Goal: Task Accomplishment & Management: Manage account settings

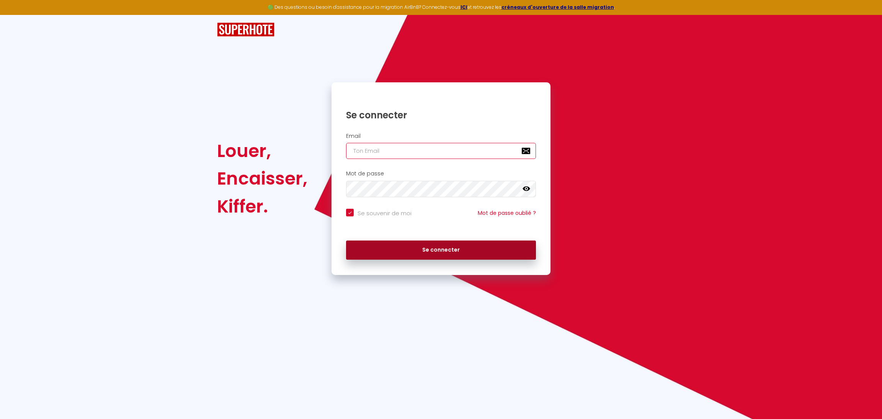
type input "[EMAIL_ADDRESS][DOMAIN_NAME]"
click at [430, 254] on button "Se connecter" at bounding box center [441, 249] width 190 height 19
checkbox input "true"
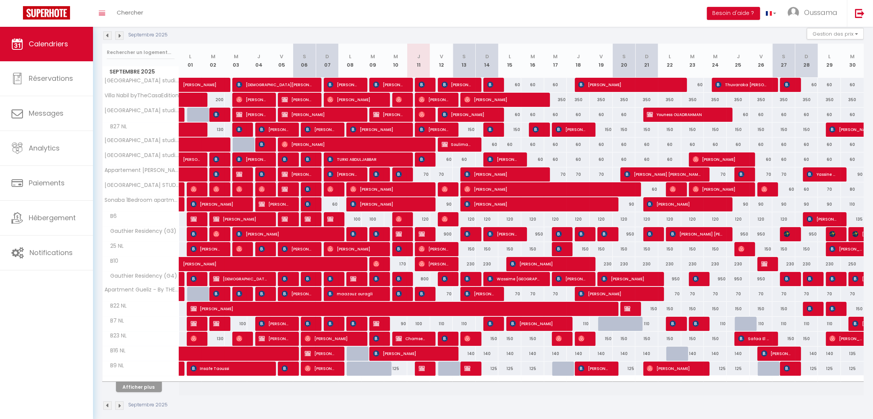
scroll to position [82, 0]
click at [137, 388] on button "Afficher plus" at bounding box center [139, 386] width 46 height 10
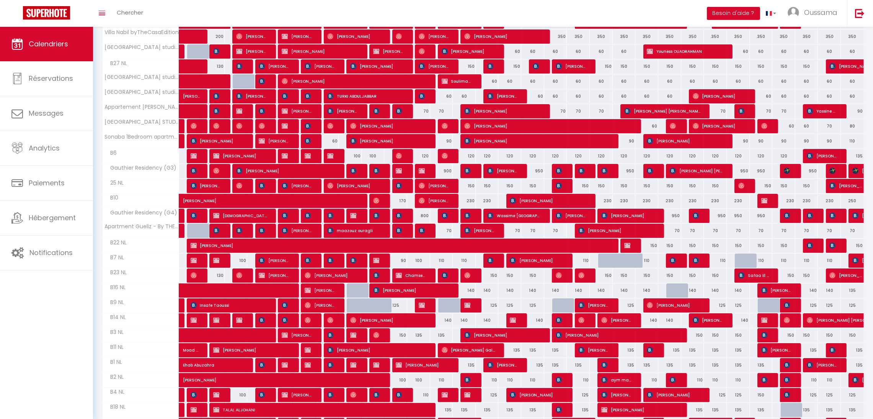
scroll to position [0, 0]
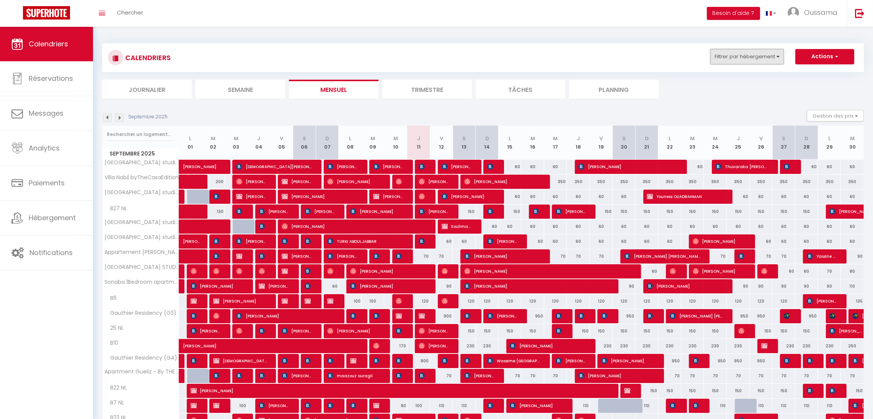
click at [752, 58] on button "Filtrer par hébergement" at bounding box center [746, 56] width 73 height 15
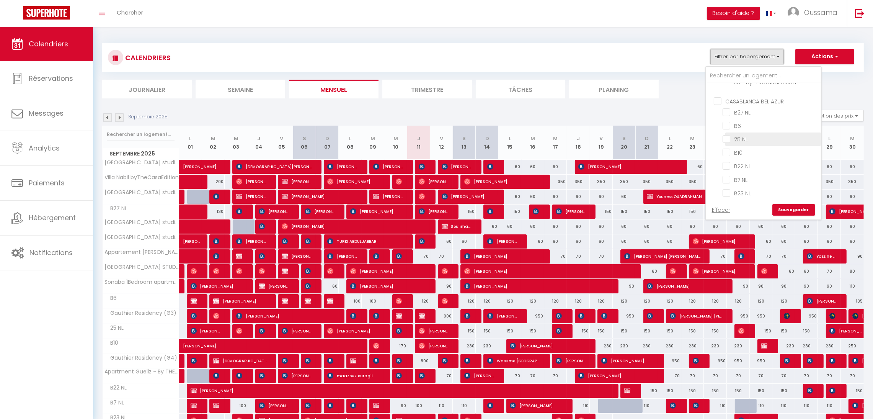
scroll to position [280, 0]
click at [749, 102] on input "CASABLANCA BEL AZUR" at bounding box center [771, 101] width 115 height 8
checkbox input "true"
checkbox input "false"
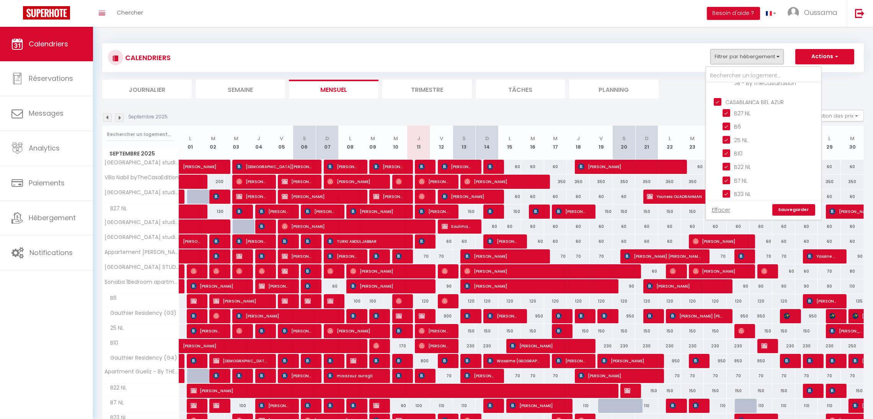
checkbox input "false"
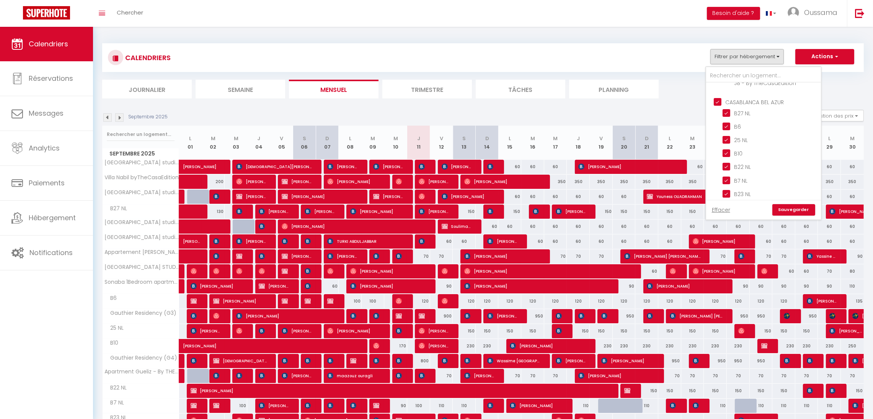
checkbox input "false"
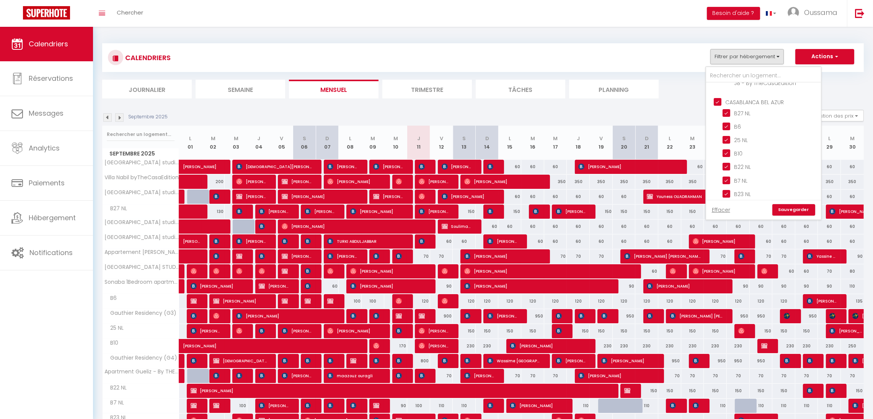
checkbox input "true"
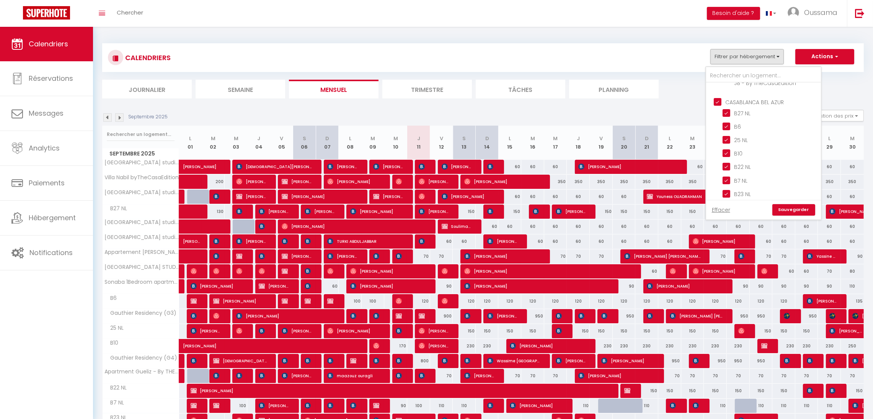
checkbox input "true"
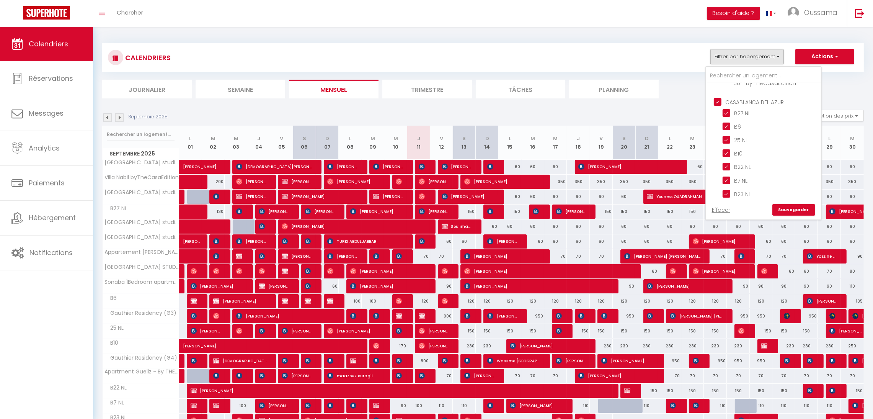
checkbox input "true"
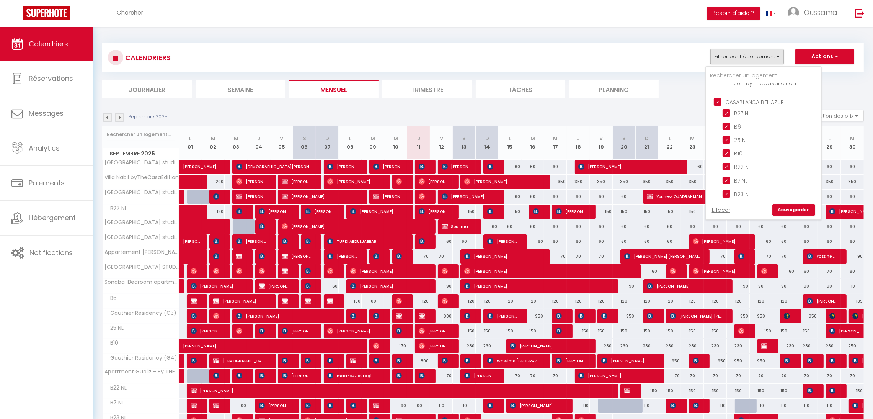
checkbox input "true"
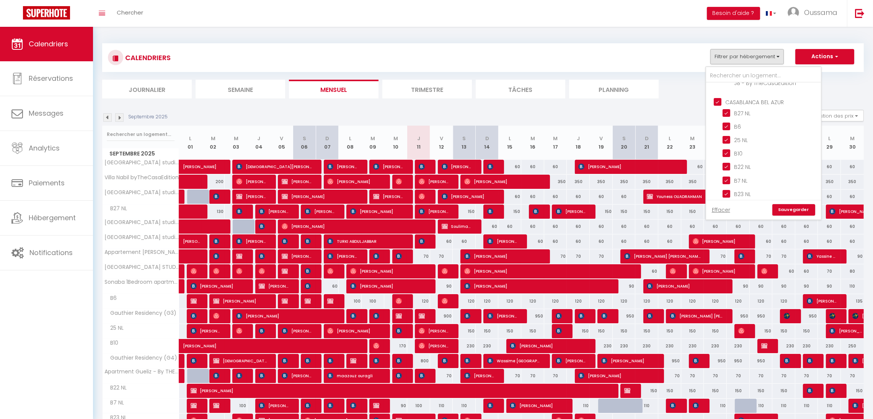
checkbox input "false"
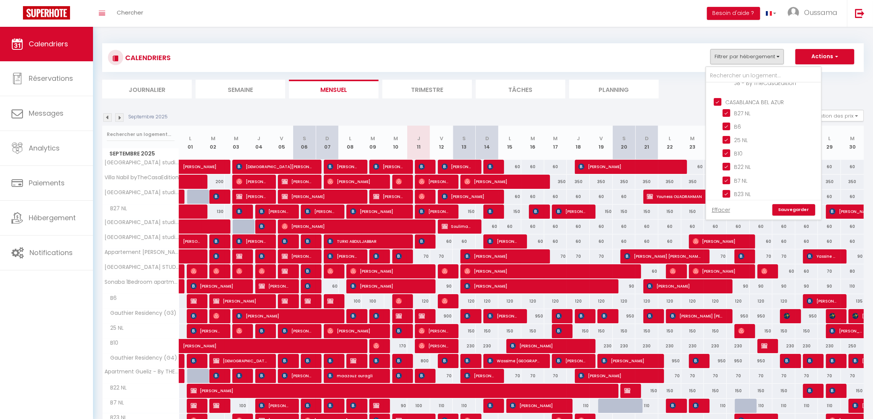
checkbox input "false"
click at [795, 210] on link "Sauvegarder" at bounding box center [793, 209] width 43 height 11
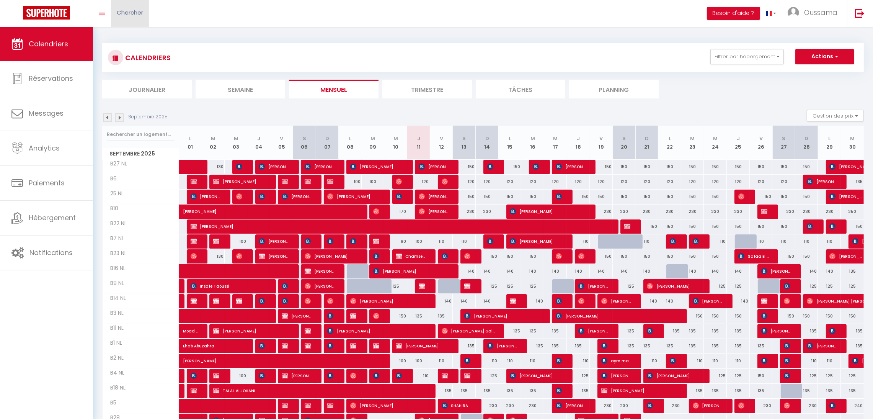
click at [137, 16] on span "Chercher" at bounding box center [130, 12] width 26 height 8
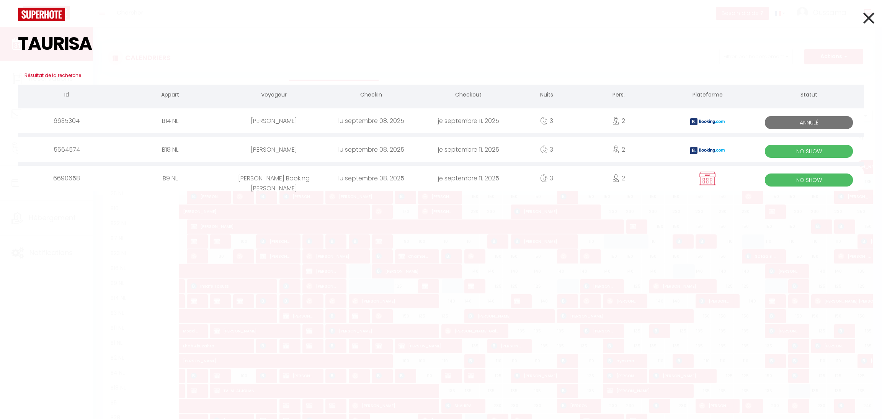
type input "TAURISA"
click at [302, 179] on div "[PERSON_NAME] Booking [PERSON_NAME]" at bounding box center [273, 178] width 97 height 25
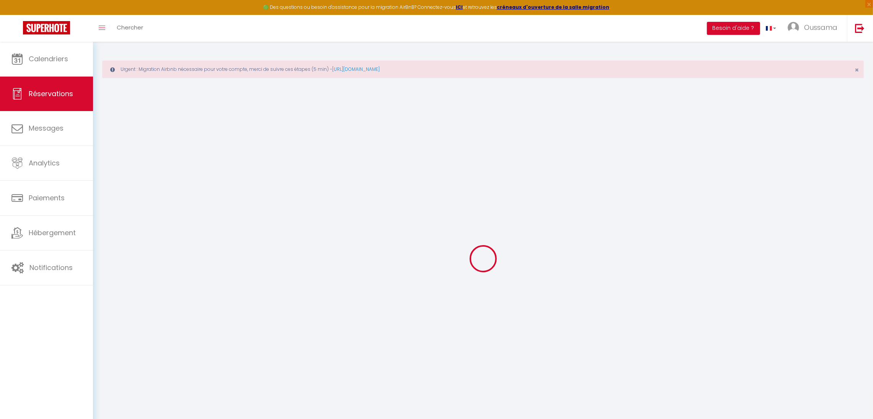
select select
checkbox input "false"
select select
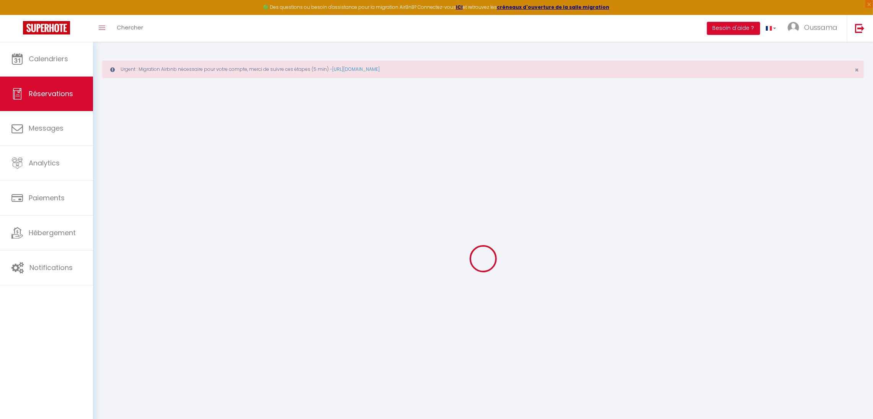
checkbox input "false"
select select
checkbox input "false"
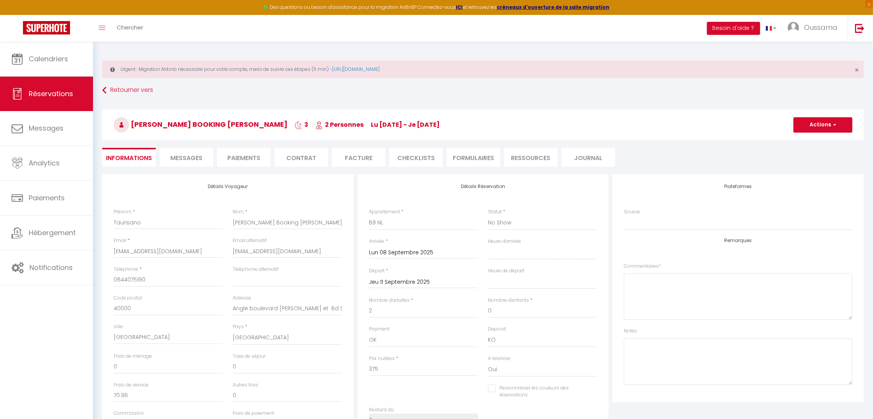
select select
checkbox input "false"
select select
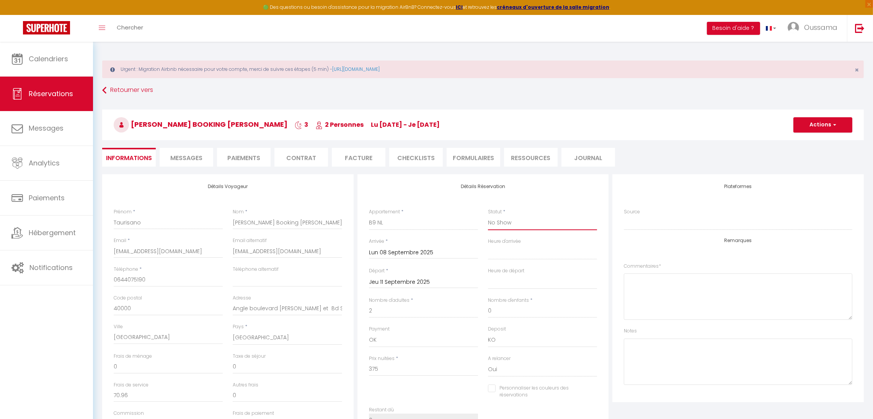
click at [502, 228] on select "Confirmé Non Confirmé [PERSON_NAME] par le voyageur No Show Request" at bounding box center [542, 222] width 109 height 15
select select "1"
click at [488, 215] on select "Confirmé Non Confirmé [PERSON_NAME] par le voyageur No Show Request" at bounding box center [542, 222] width 109 height 15
select select
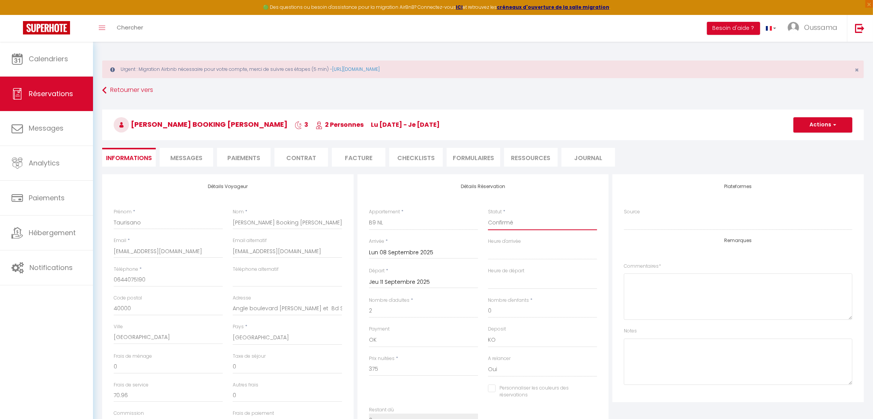
checkbox input "false"
click at [822, 121] on button "Actions" at bounding box center [822, 124] width 59 height 15
click at [801, 137] on link "Enregistrer" at bounding box center [815, 142] width 60 height 10
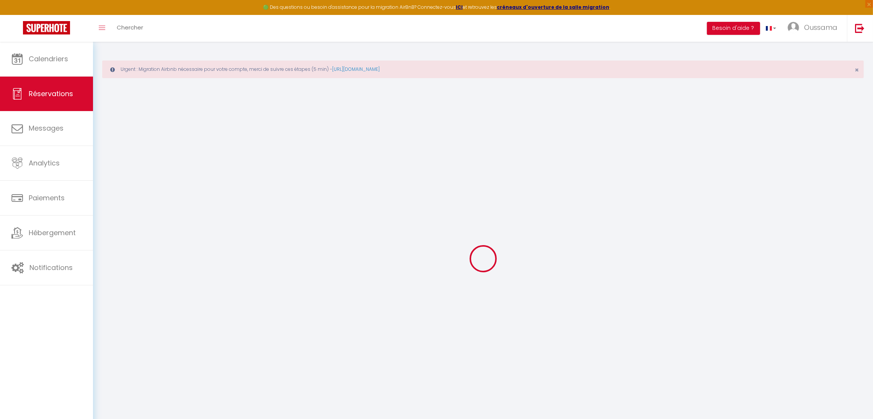
select select "not_cancelled"
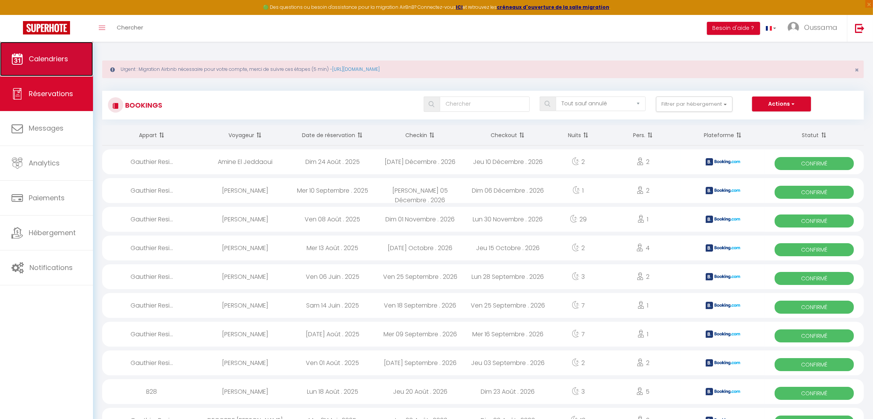
click at [65, 73] on link "Calendriers" at bounding box center [46, 59] width 93 height 34
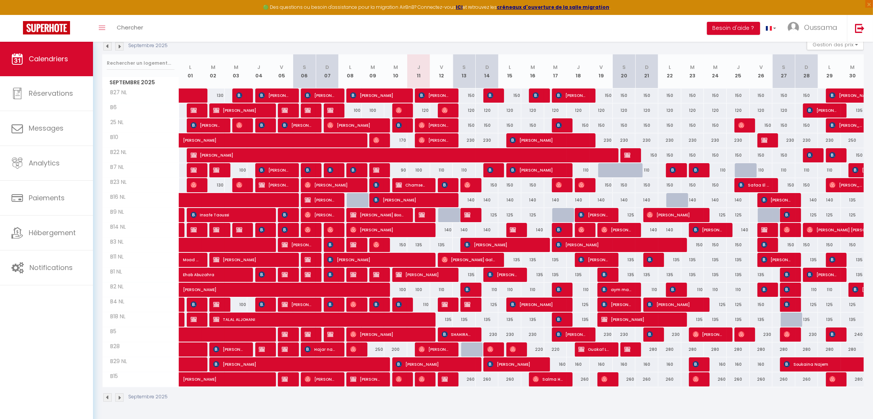
scroll to position [119, 0]
click at [50, 99] on link "Réservations" at bounding box center [46, 93] width 93 height 34
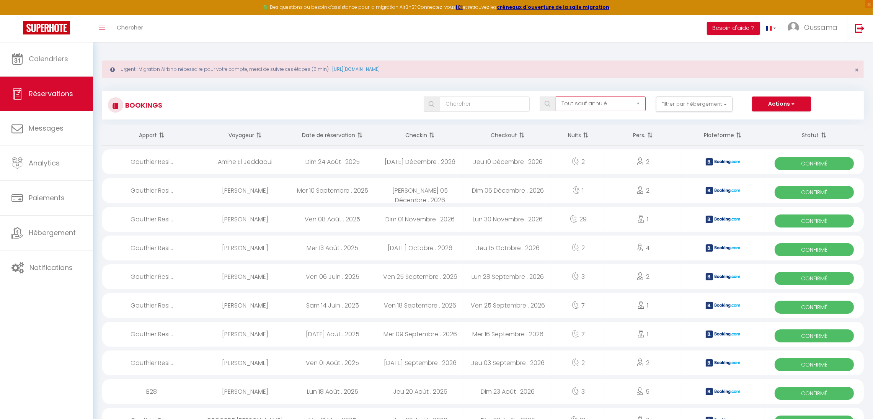
click at [619, 104] on select "Tous les statuts Annulé Confirmé Non Confirmé Tout sauf annulé No Show Request" at bounding box center [601, 103] width 90 height 15
select select "no_show"
click at [556, 96] on select "Tous les statuts Annulé Confirmé Non Confirmé Tout sauf annulé No Show Request" at bounding box center [601, 103] width 90 height 15
click at [763, 108] on button "Actions" at bounding box center [781, 103] width 59 height 15
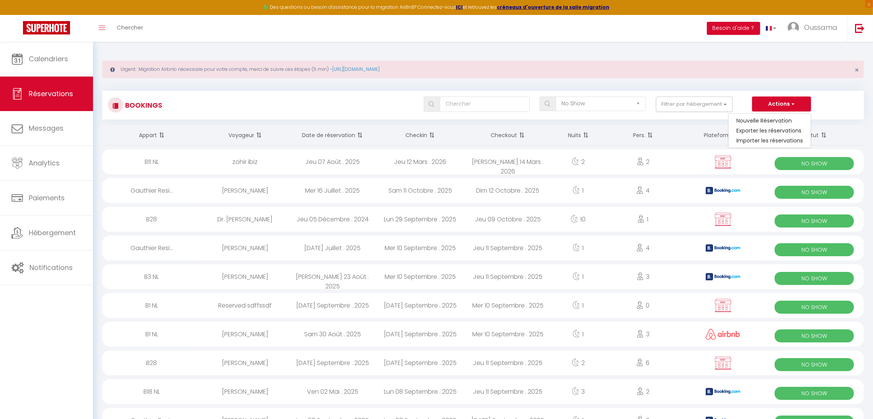
click at [285, 91] on div "Bookings Tous les statuts Annulé Confirmé Non Confirmé Tout sauf annulé No Show…" at bounding box center [482, 105] width 761 height 29
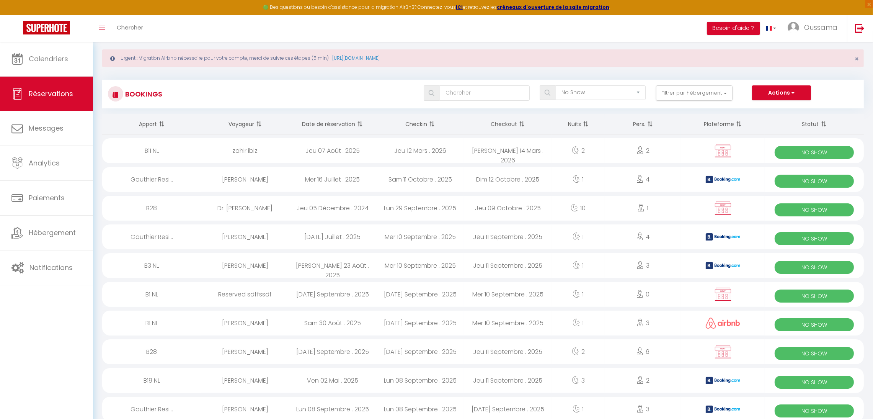
scroll to position [7, 0]
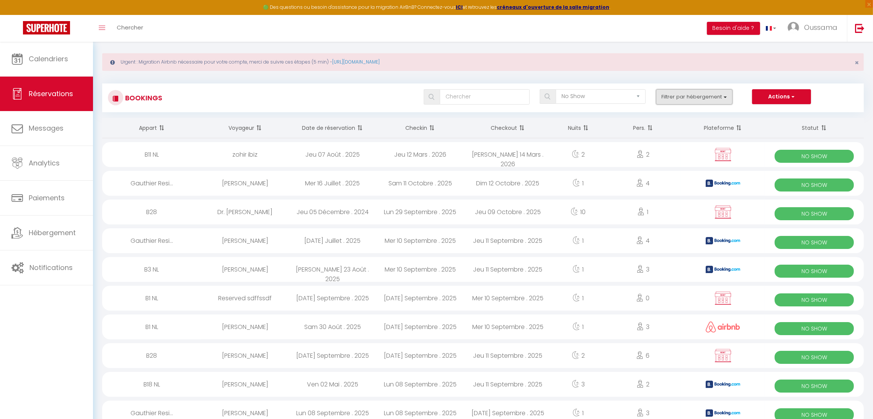
click at [707, 101] on button "Filtrer par hébergement" at bounding box center [694, 96] width 77 height 15
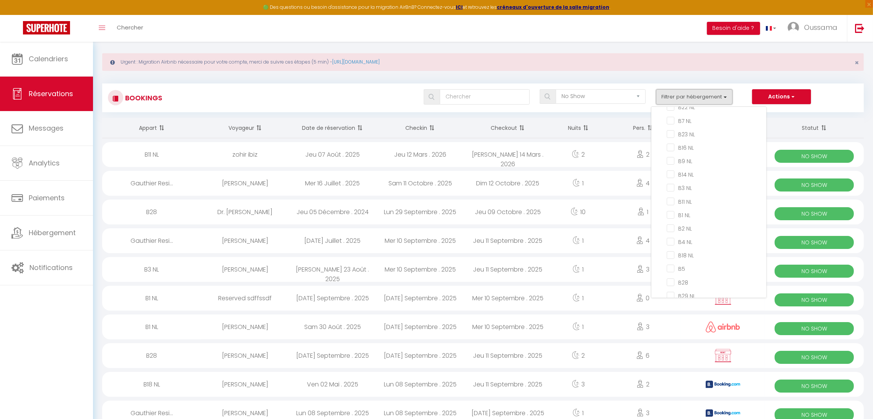
scroll to position [350, 0]
click at [692, 183] on input "B3 NL" at bounding box center [716, 187] width 99 height 8
checkbox input "true"
checkbox input "false"
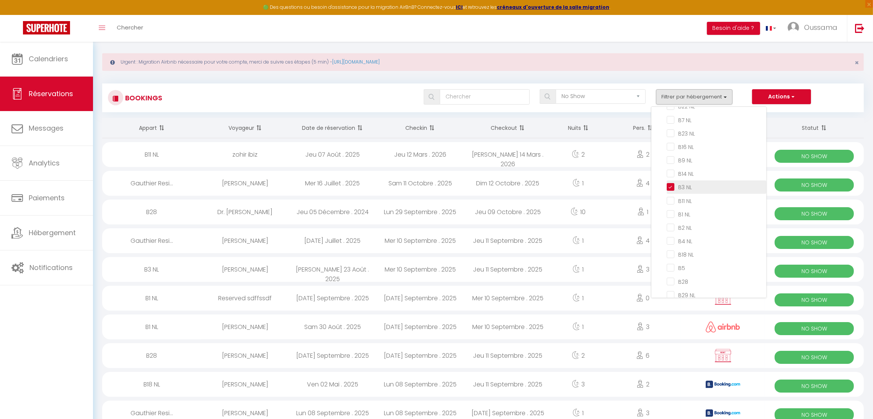
checkbox input "false"
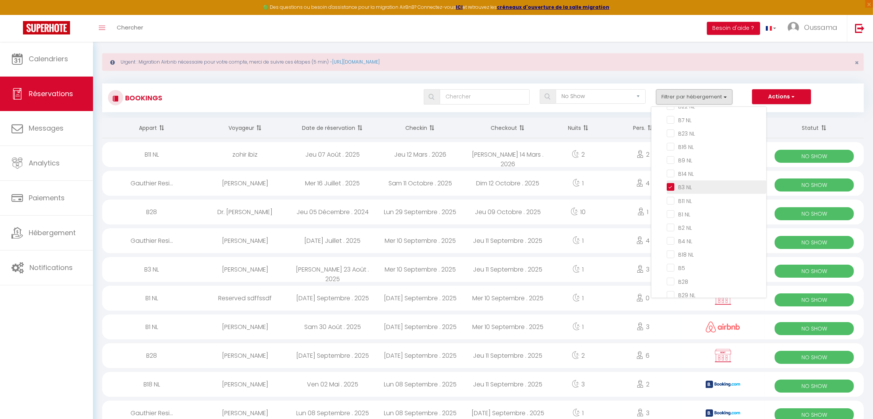
checkbox input "false"
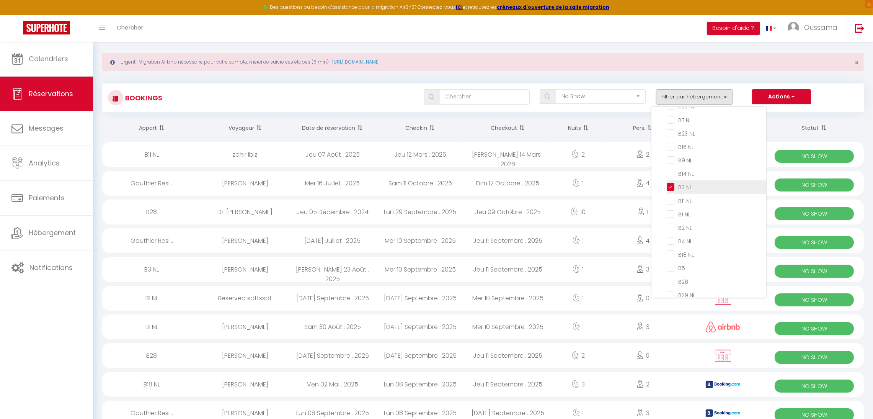
checkbox input "false"
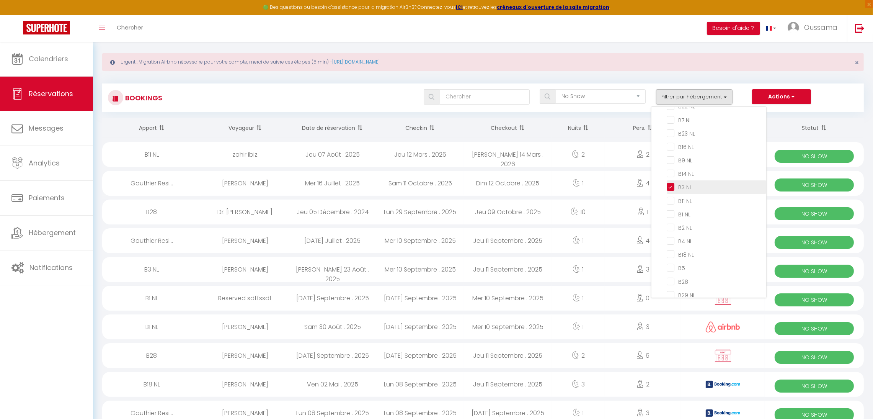
checkbox input "false"
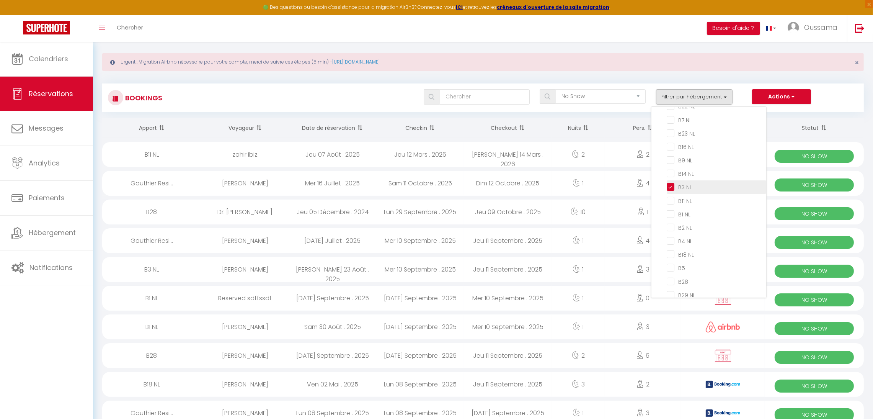
checkbox input "false"
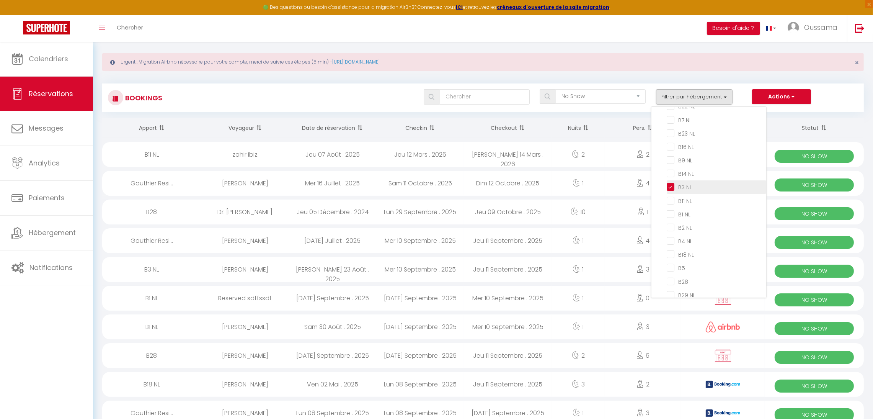
checkbox input "false"
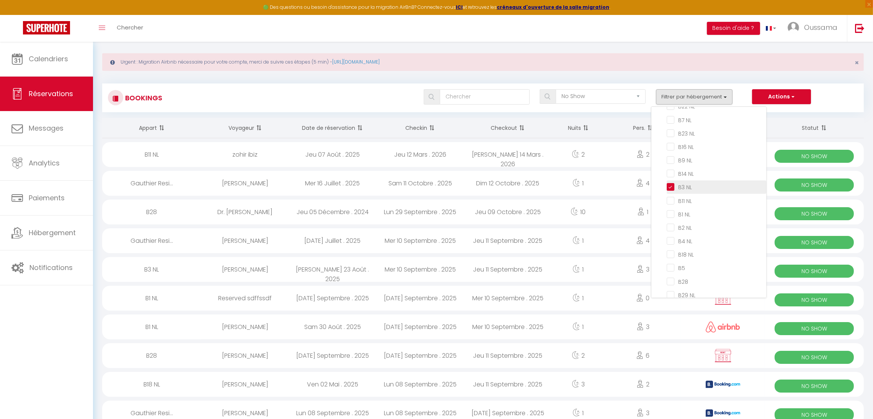
checkbox input "false"
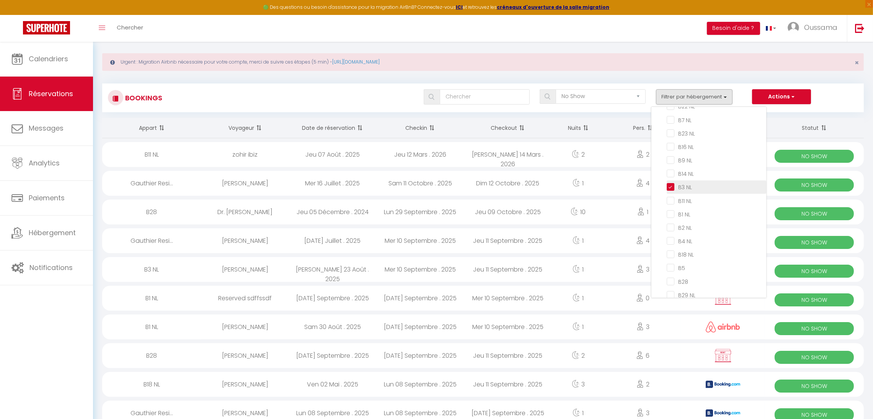
checkbox input "false"
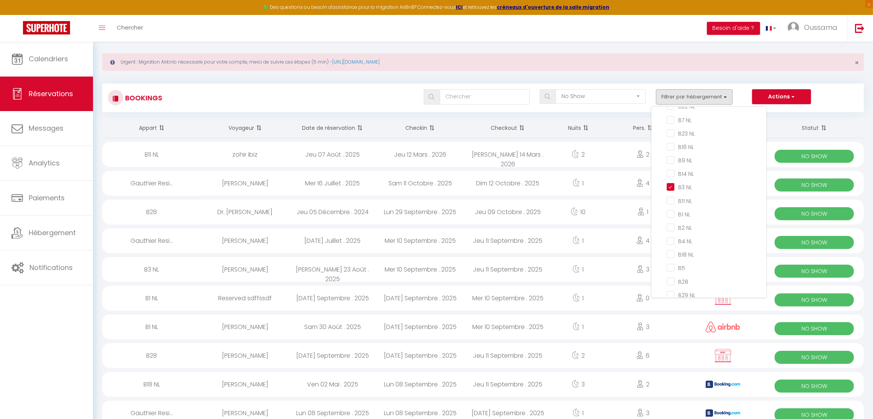
checkbox input "false"
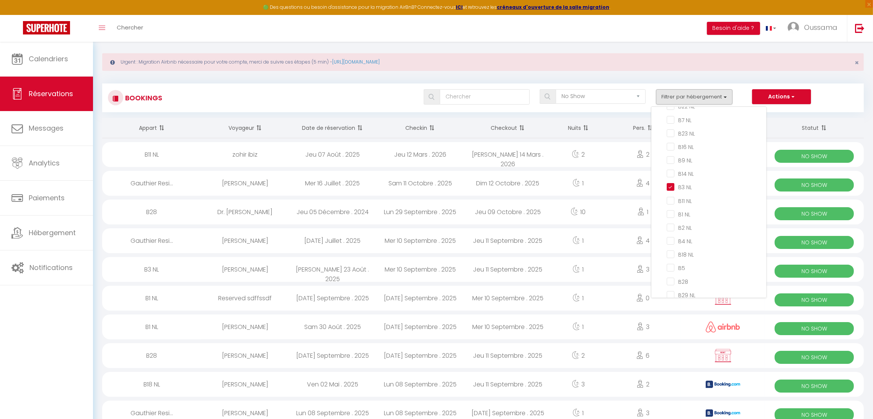
checkbox input "false"
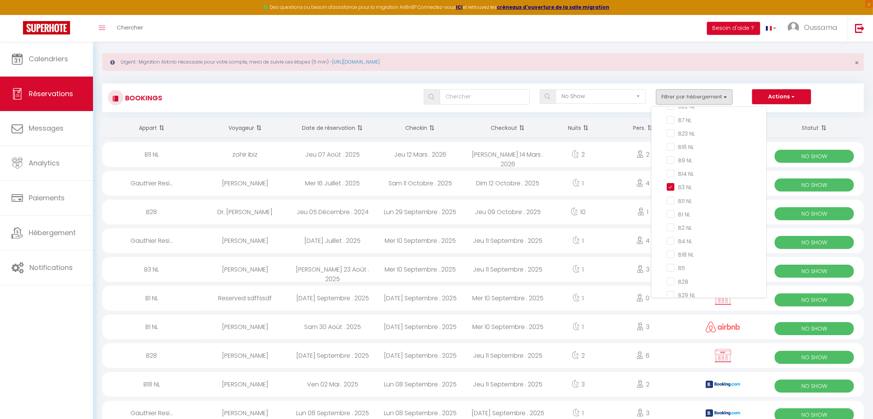
checkbox input "false"
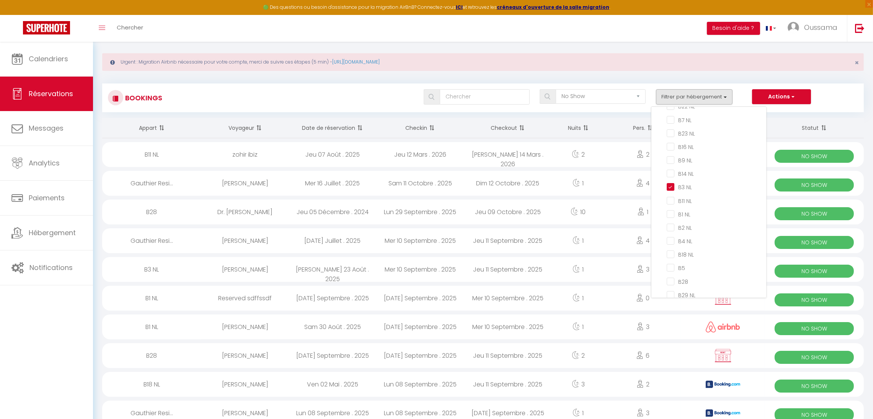
checkbox input "false"
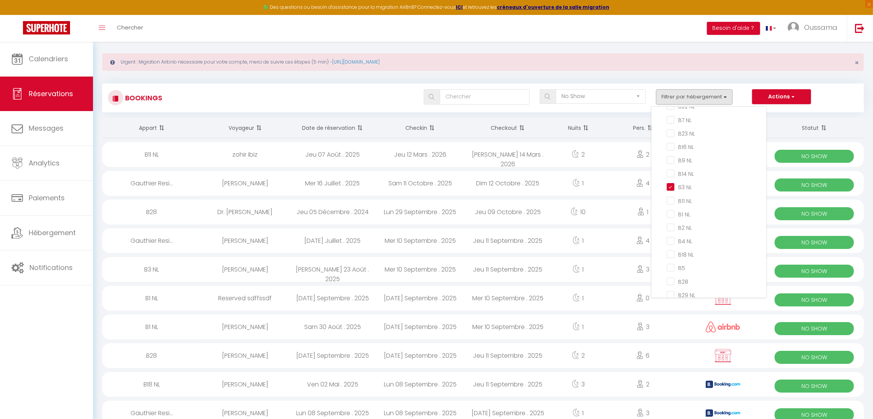
checkbox input "false"
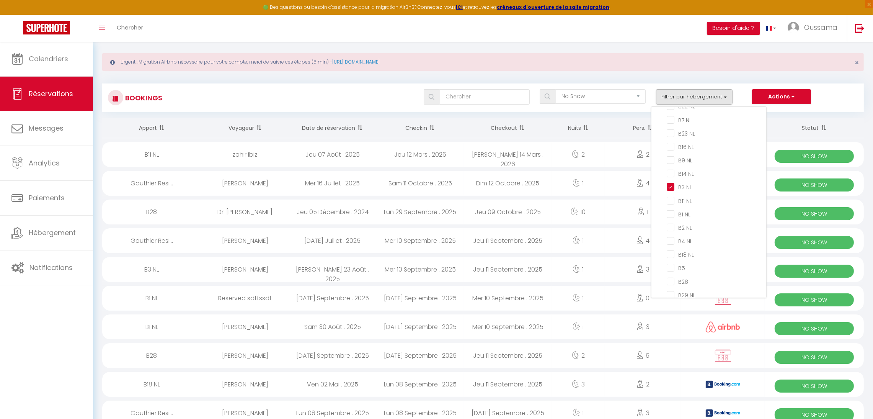
checkbox input "false"
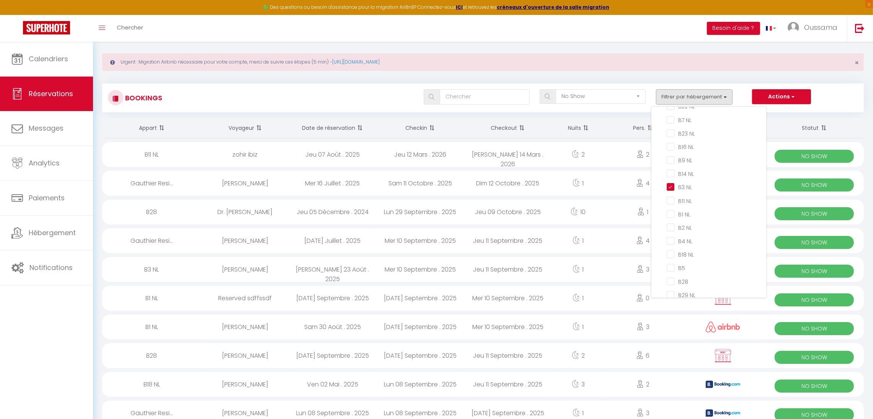
checkbox input "false"
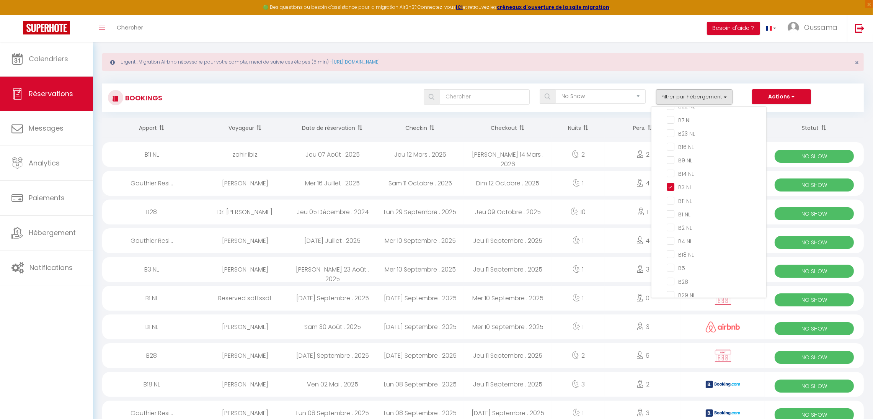
checkbox input "false"
click at [653, 78] on div "Bookings Tous les statuts Annulé Confirmé Non Confirmé Tout sauf annulé No Show…" at bounding box center [482, 94] width 761 height 36
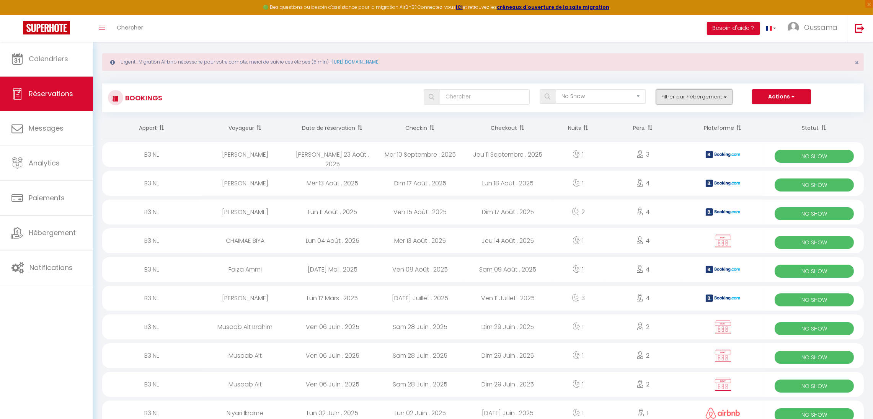
click at [707, 99] on button "Filtrer par hébergement" at bounding box center [694, 96] width 77 height 15
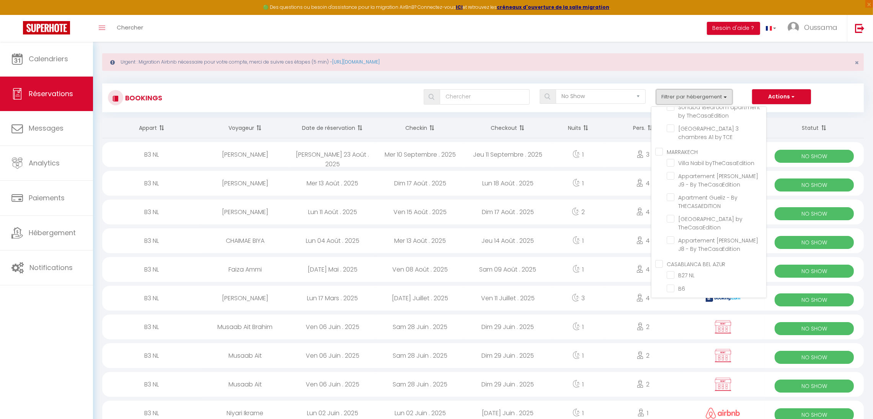
scroll to position [0, 0]
click at [749, 70] on div "Urgent : Migration Airbnb nécessaire pour votre compte, merci de suivre ces éta…" at bounding box center [482, 62] width 761 height 18
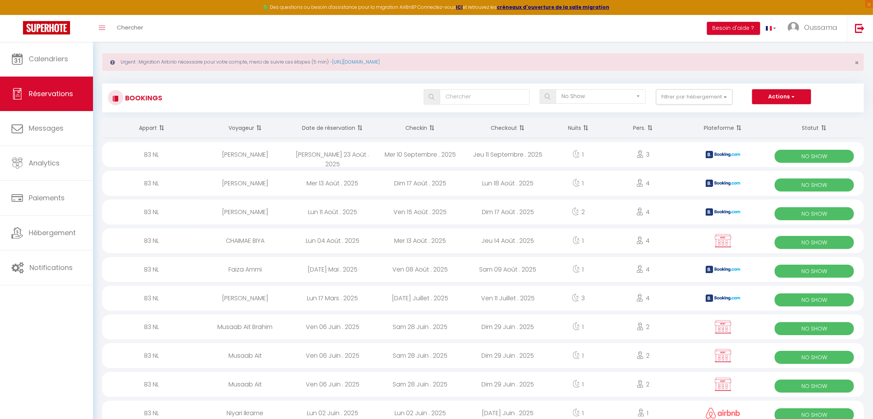
click at [426, 122] on th "Checkin" at bounding box center [420, 128] width 88 height 20
click at [425, 129] on th "Checkin" at bounding box center [420, 128] width 88 height 20
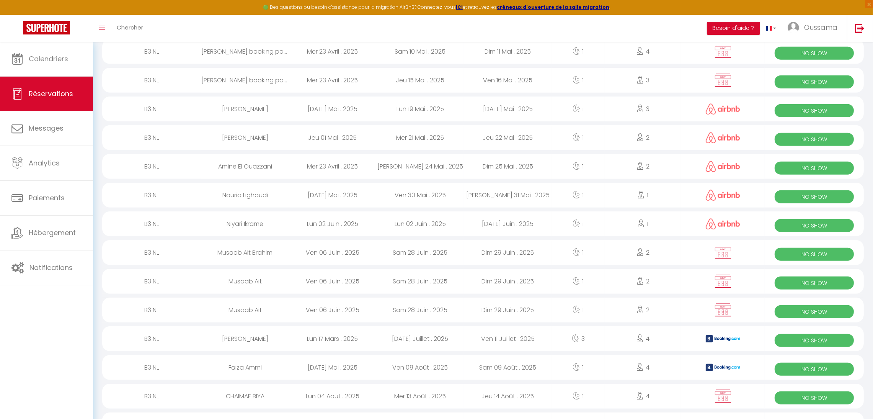
scroll to position [740, 0]
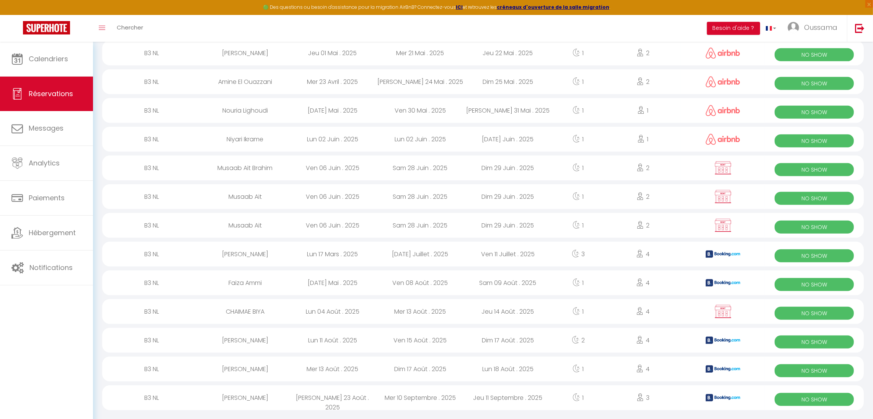
click at [383, 395] on div "Mer 10 Septembre . 2025" at bounding box center [420, 397] width 88 height 25
select select "OK"
select select "KO"
select select "0"
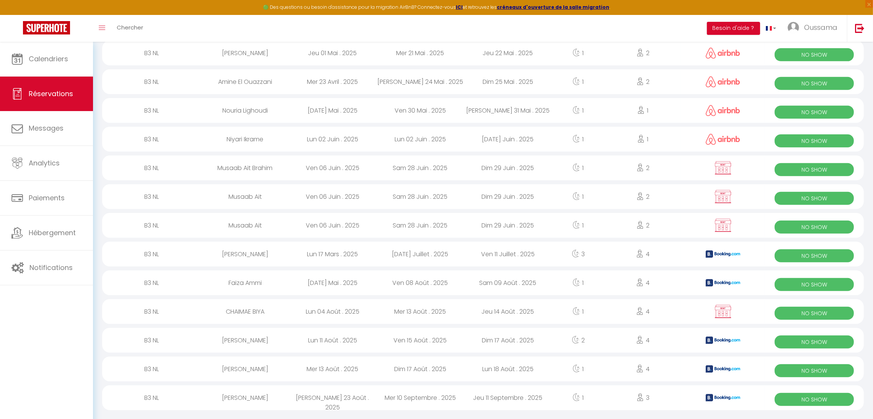
select select "1"
select select
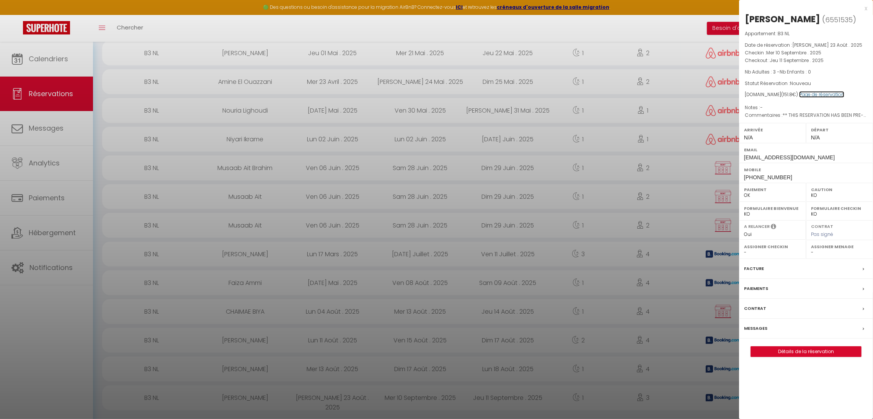
click at [823, 95] on link "Page de réservation" at bounding box center [821, 94] width 45 height 7
click at [293, 388] on div at bounding box center [436, 209] width 873 height 419
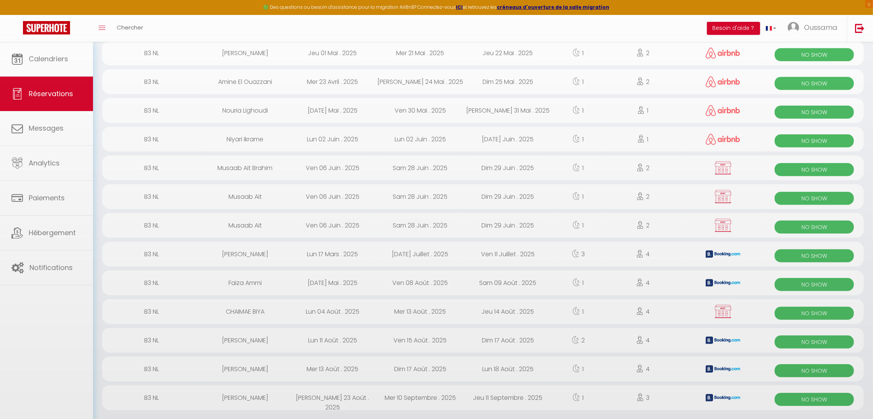
click at [293, 388] on div "[PERSON_NAME] 23 Août . 2025" at bounding box center [333, 397] width 88 height 25
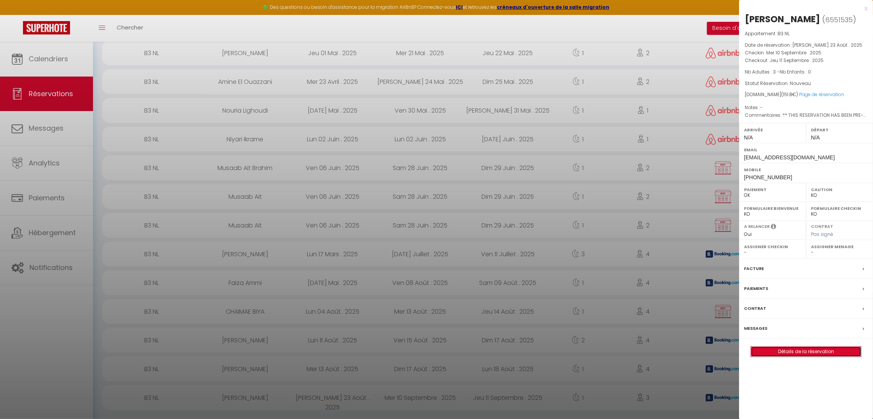
click at [790, 355] on link "Détails de la réservation" at bounding box center [806, 351] width 110 height 10
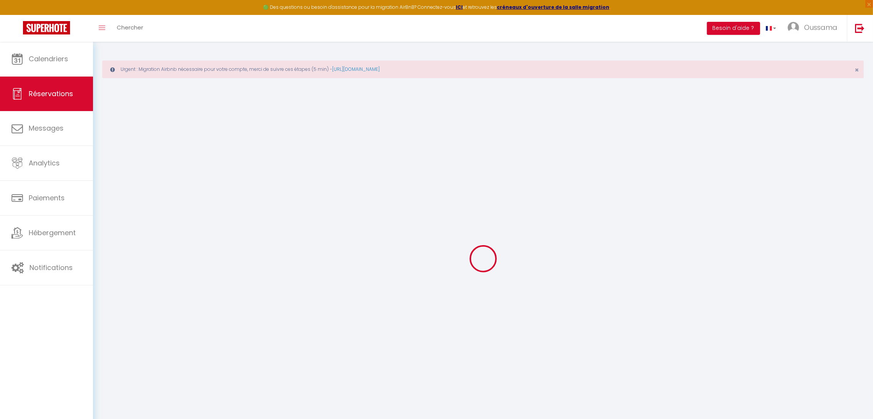
select select
checkbox input "false"
type textarea "** THIS RESERVATION HAS BEEN PRE-PAID ** BOOKING NOTE : Payment charge is EUR 2…"
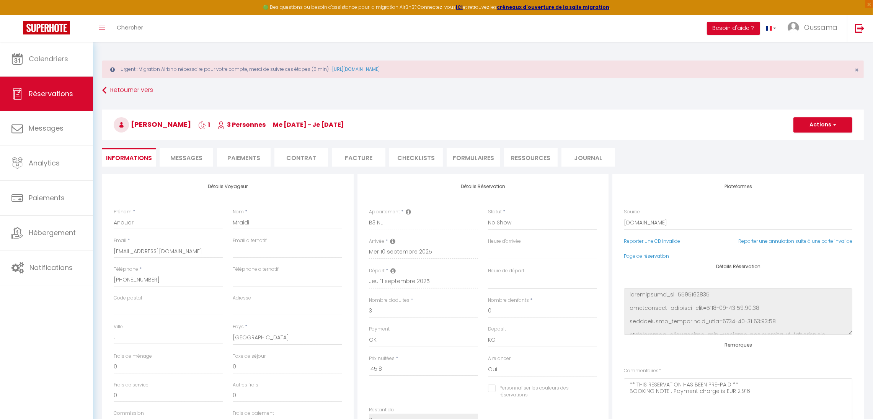
type input "6"
select select
checkbox input "false"
select select
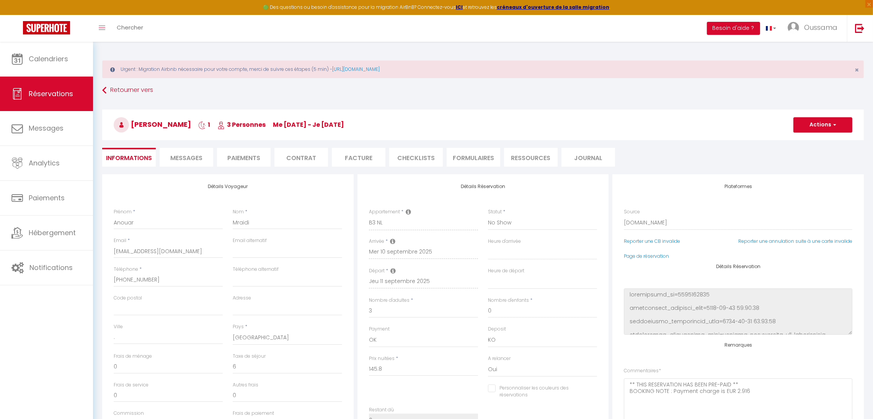
select select
click at [506, 222] on select "Confirmé Non Confirmé [PERSON_NAME] par le voyageur No Show Request" at bounding box center [542, 222] width 109 height 15
select select "1"
click at [488, 215] on select "Confirmé Non Confirmé [PERSON_NAME] par le voyageur No Show Request" at bounding box center [542, 222] width 109 height 15
select select
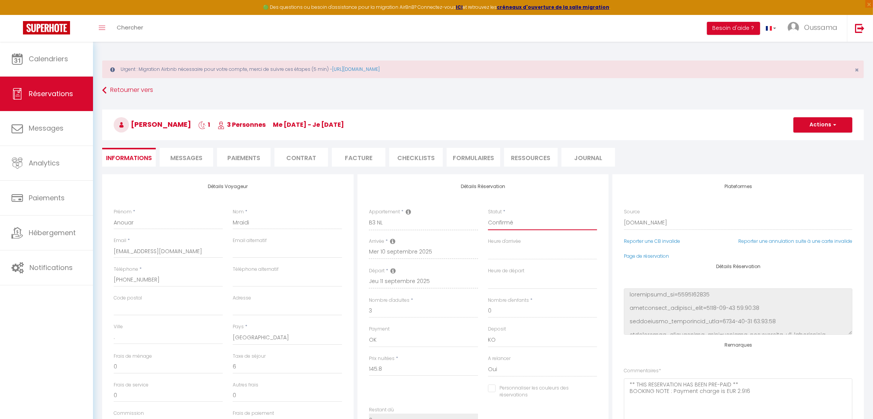
select select
checkbox input "false"
click at [816, 125] on button "Actions" at bounding box center [822, 124] width 59 height 15
click at [805, 139] on link "Enregistrer" at bounding box center [815, 142] width 60 height 10
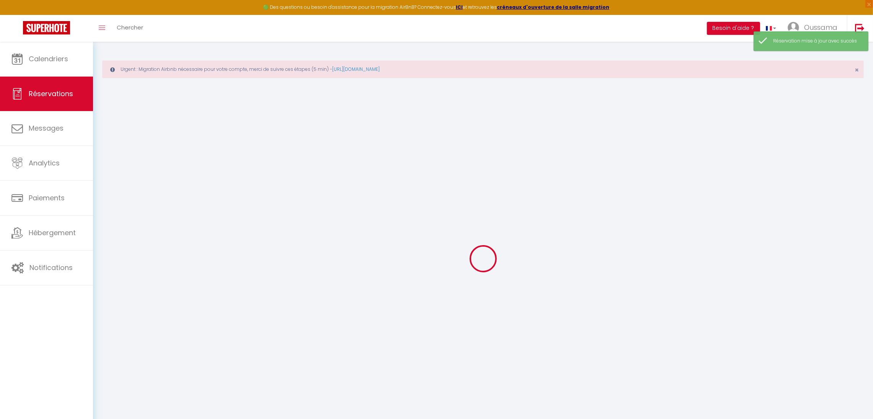
select select "no_show"
